Goal: Task Accomplishment & Management: Manage account settings

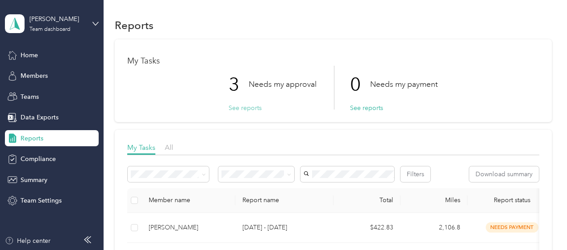
click at [246, 108] on button "See reports" at bounding box center [245, 107] width 33 height 9
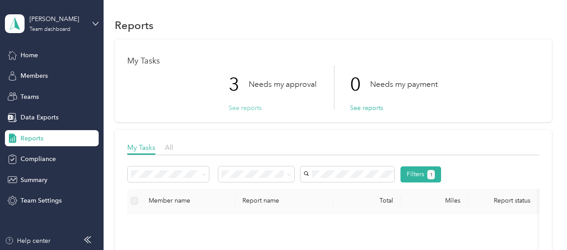
click at [240, 104] on button "See reports" at bounding box center [245, 107] width 33 height 9
